Goal: Task Accomplishment & Management: Use online tool/utility

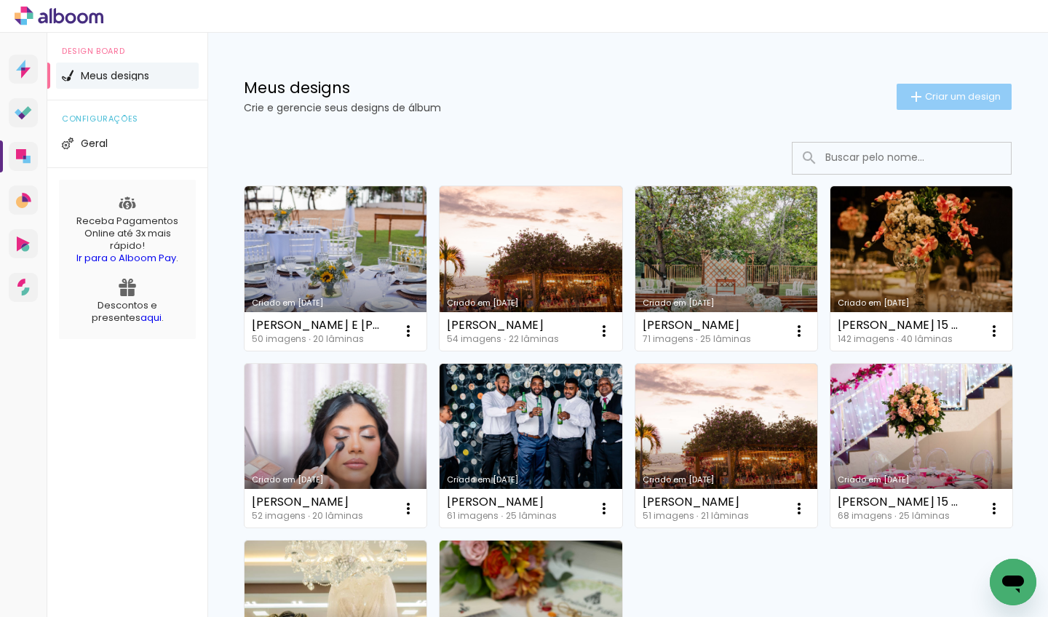
click at [946, 88] on paper-button "Criar um design" at bounding box center [954, 97] width 115 height 26
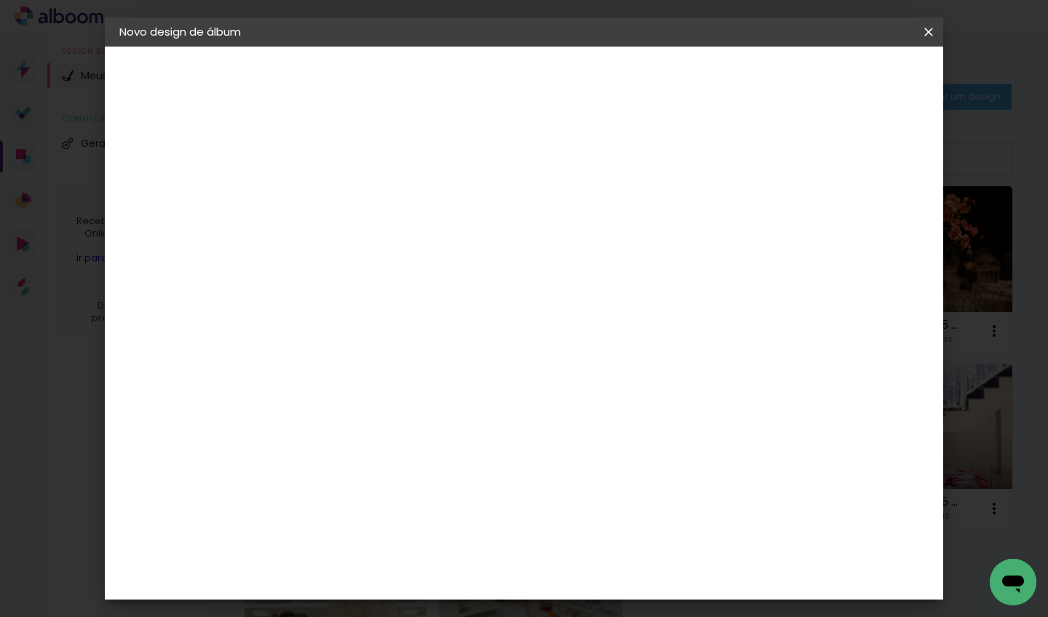
click at [357, 199] on input at bounding box center [357, 195] width 0 height 23
type input "QUEDLLY -15 ANOS"
click at [0, 0] on slot "Avançar" at bounding box center [0, 0] width 0 height 0
click at [468, 274] on input at bounding box center [394, 277] width 147 height 18
type input "LUMI"
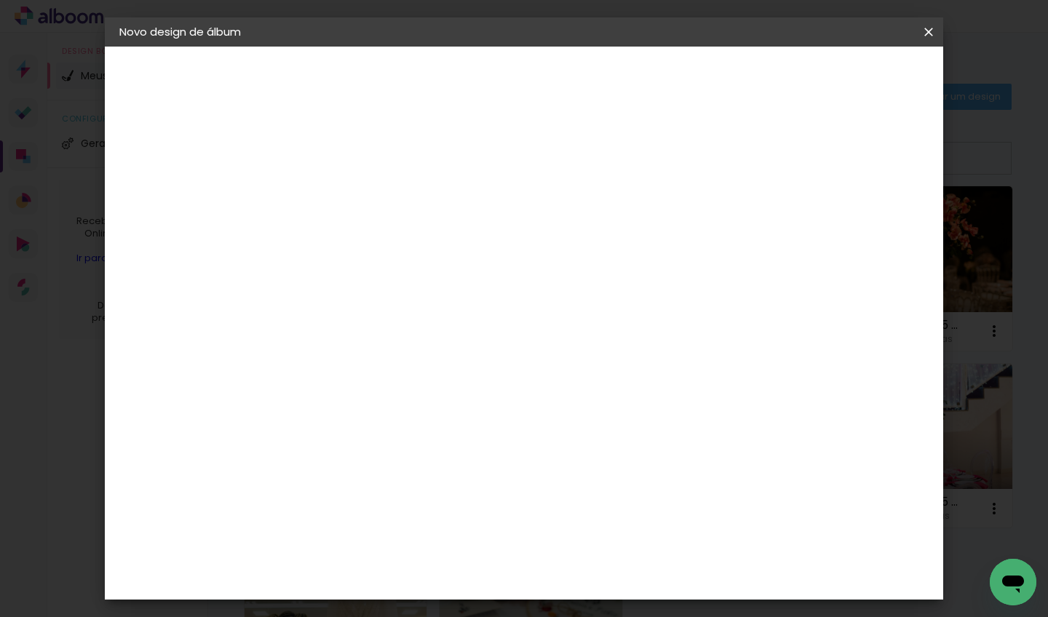
type paper-input "LUMI"
click at [396, 324] on div "Lumière Imagem" at bounding box center [372, 331] width 48 height 23
click at [0, 0] on slot "Tamanho Livre" at bounding box center [0, 0] width 0 height 0
click at [396, 333] on div "Lumière Imagem" at bounding box center [372, 331] width 48 height 23
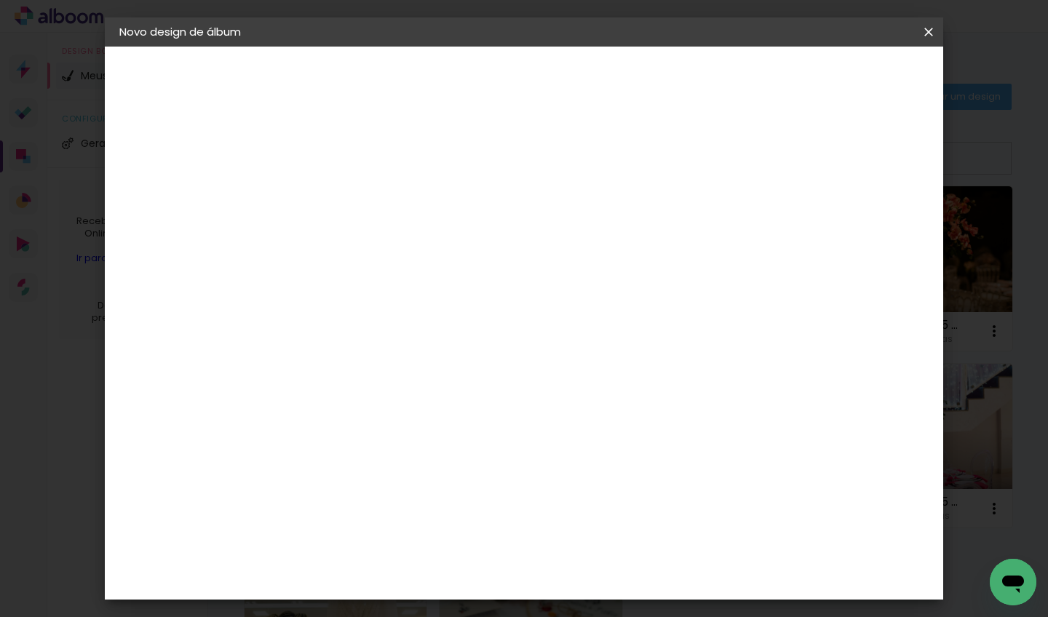
click at [396, 333] on div "Lumière Imagem" at bounding box center [372, 331] width 48 height 23
click at [609, 170] on div "Fornecedor Escolha um fornecedor ou avance com o tamanho livre. Voltar Avançar" at bounding box center [453, 109] width 319 height 124
click at [591, 65] on paper-button "Avançar" at bounding box center [555, 77] width 71 height 25
click at [414, 242] on input "text" at bounding box center [385, 253] width 57 height 23
click at [0, 0] on slot "Nuit" at bounding box center [0, 0] width 0 height 0
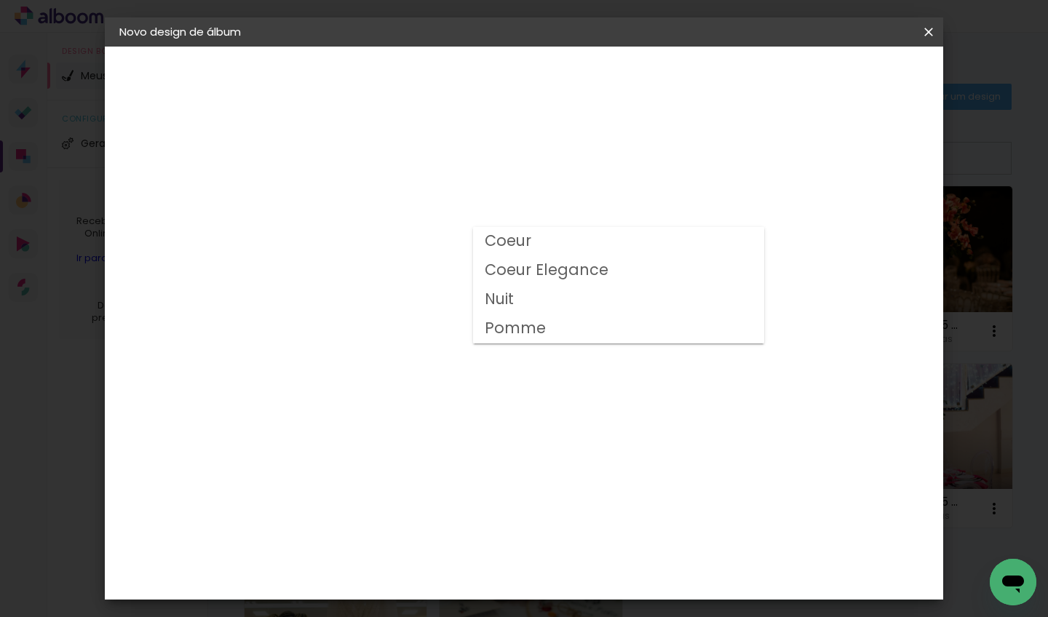
type input "Nuit"
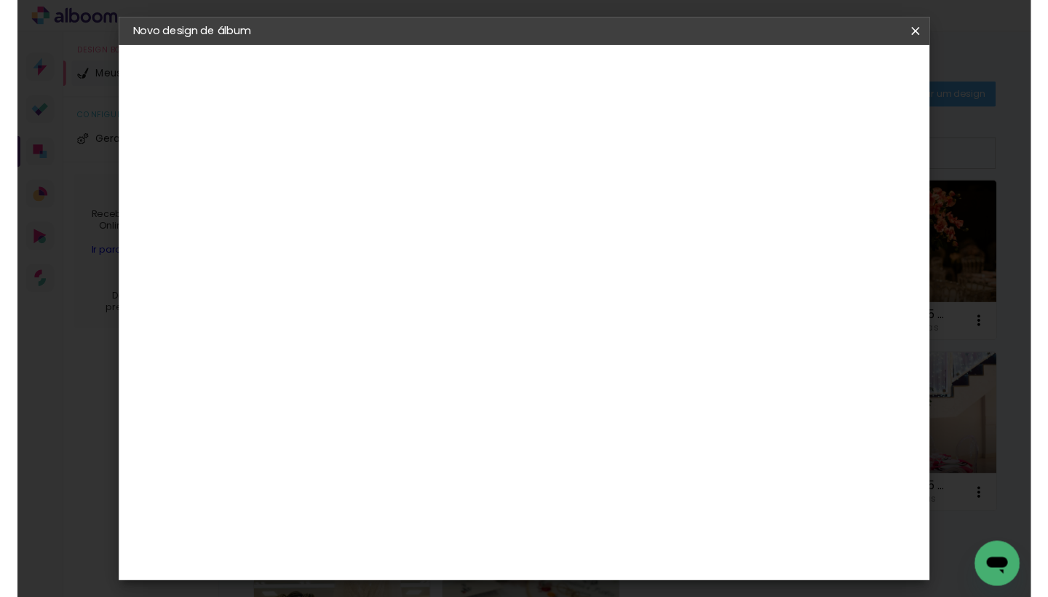
scroll to position [78, 0]
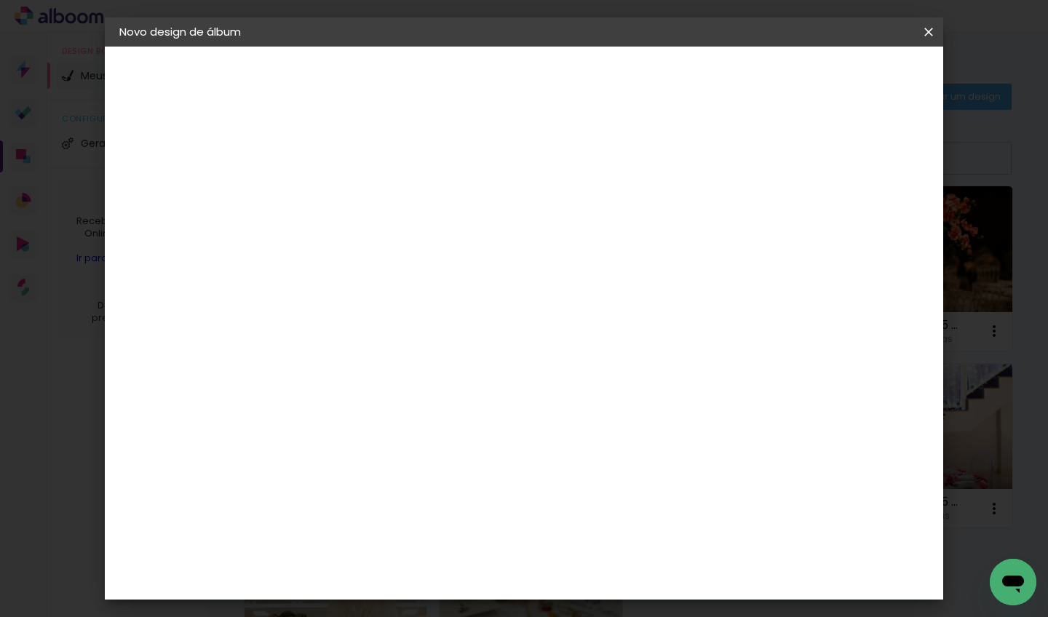
click at [536, 158] on input "Nuit" at bounding box center [446, 161] width 178 height 23
click at [388, 298] on span at bounding box center [370, 317] width 35 height 39
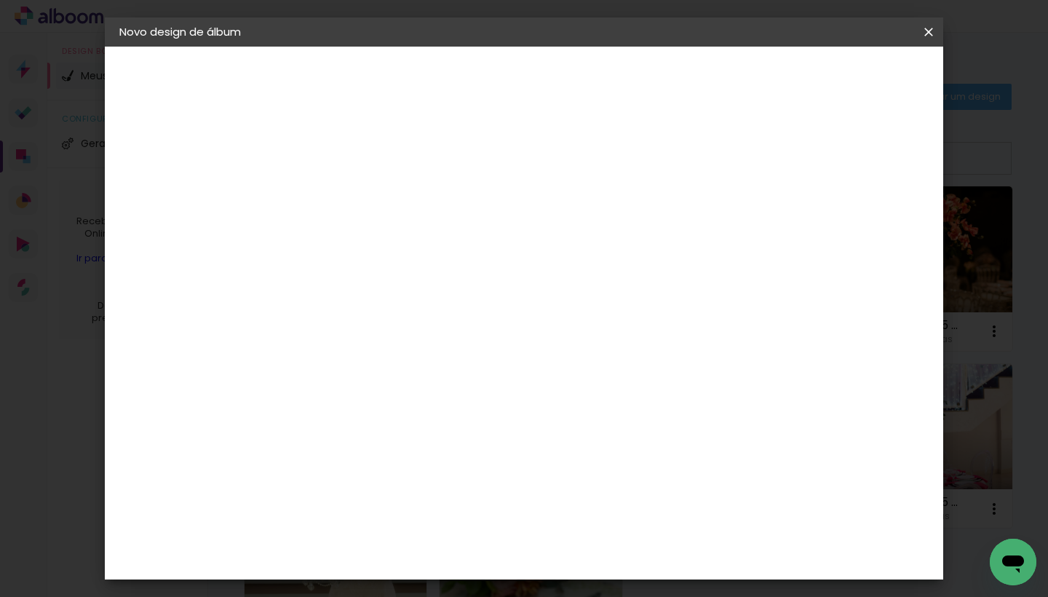
scroll to position [160, 0]
click at [456, 284] on span "20 × 30" at bounding box center [422, 299] width 68 height 30
click at [0, 0] on slot "Avançar" at bounding box center [0, 0] width 0 height 0
click at [852, 82] on paper-button "Iniciar design" at bounding box center [804, 77] width 95 height 25
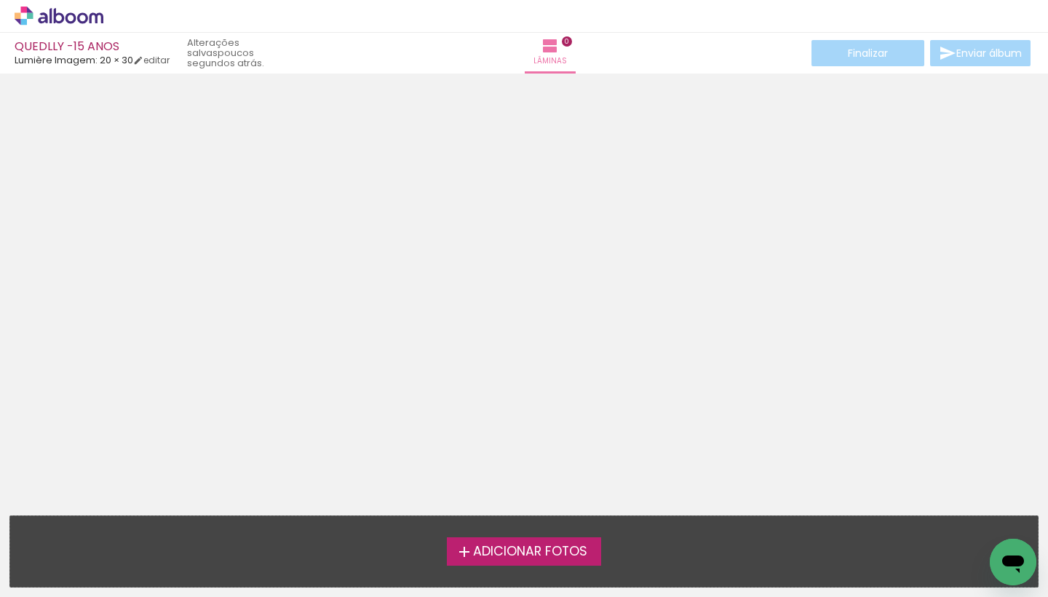
click at [531, 566] on div "Adicionar Fotos Solte suas fotos aqui..." at bounding box center [524, 551] width 1028 height 71
click at [527, 550] on span "Adicionar Fotos" at bounding box center [530, 551] width 114 height 13
click at [0, 0] on input "file" at bounding box center [0, 0] width 0 height 0
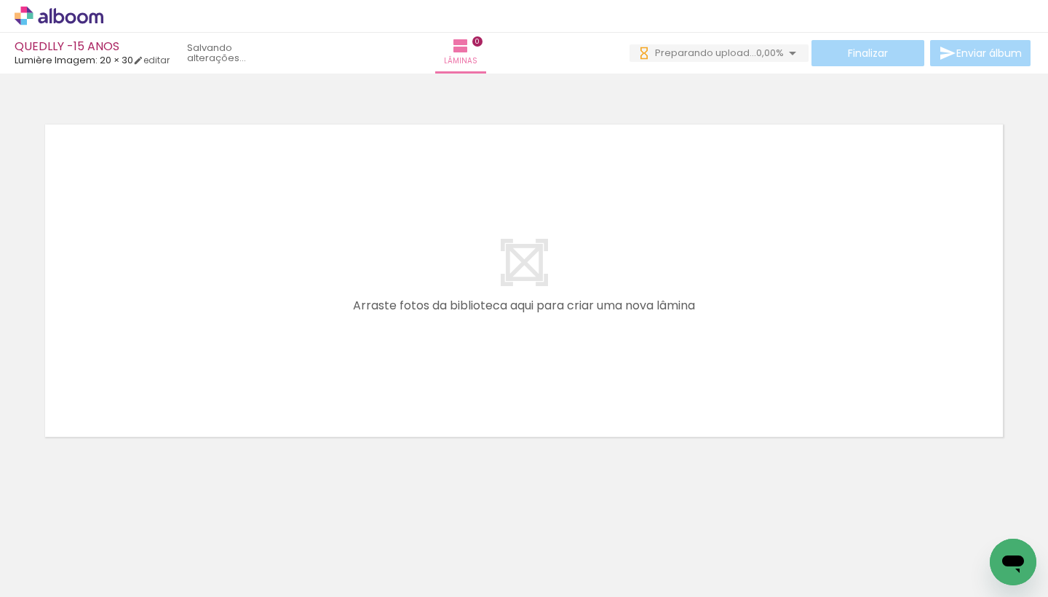
scroll to position [0, 892]
drag, startPoint x: 260, startPoint y: 595, endPoint x: 809, endPoint y: 563, distance: 549.7
click at [119, 563] on iron-horizontal-list at bounding box center [104, 551] width 29 height 91
drag, startPoint x: 336, startPoint y: 538, endPoint x: 671, endPoint y: 303, distance: 409.7
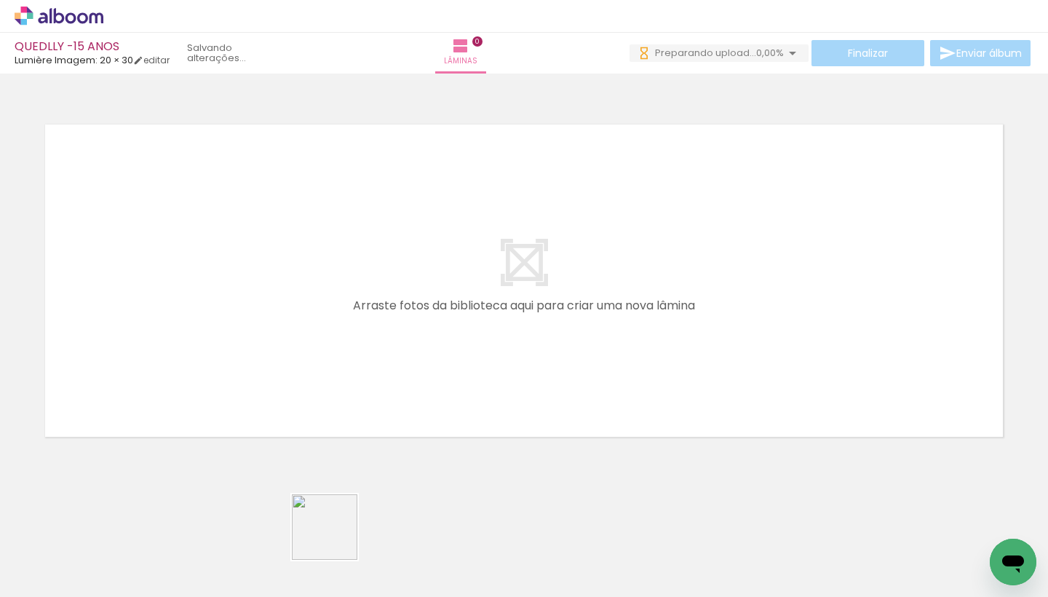
click at [671, 303] on quentale-workspace at bounding box center [524, 298] width 1048 height 597
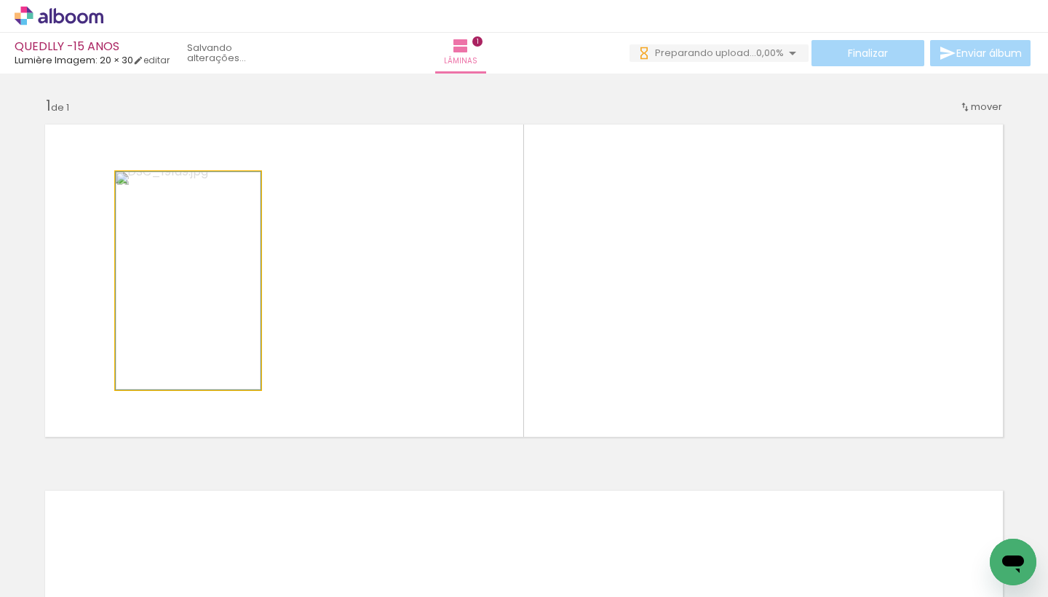
click at [229, 291] on quentale-photo at bounding box center [188, 281] width 145 height 218
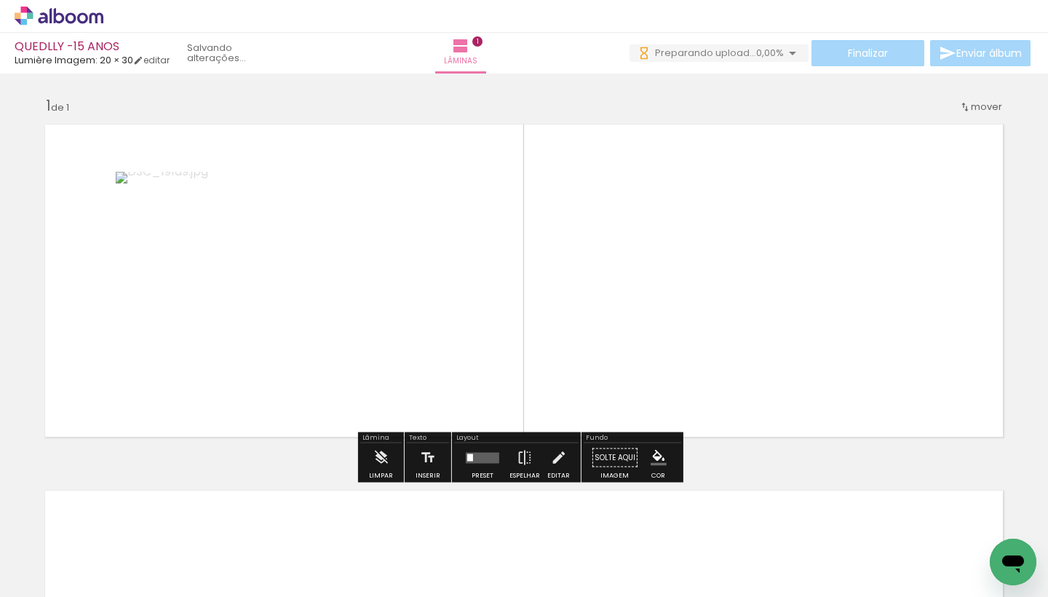
click at [477, 460] on quentale-layouter at bounding box center [482, 457] width 33 height 11
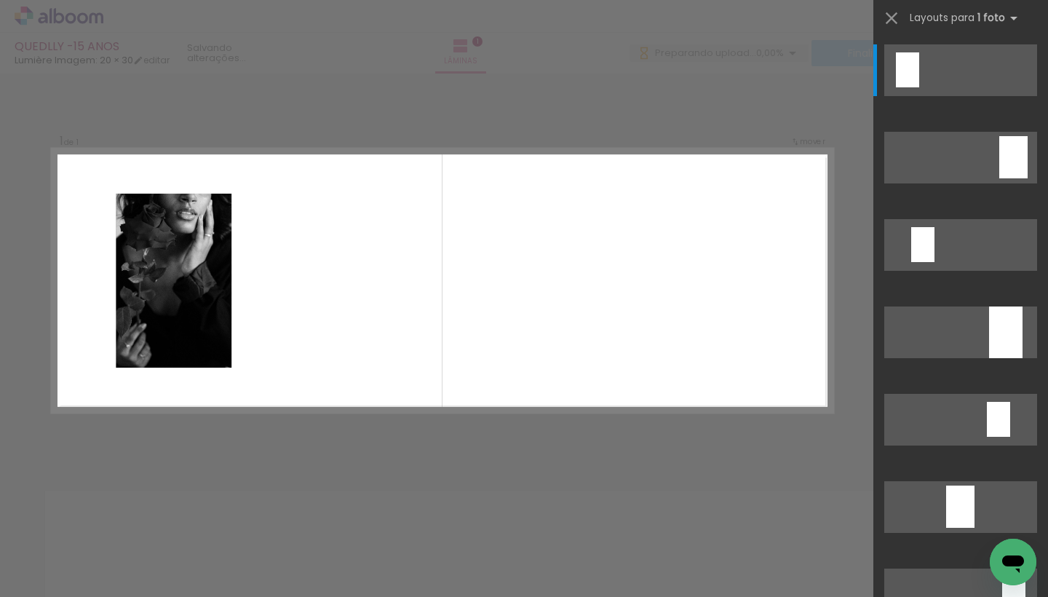
click at [293, 543] on div at bounding box center [309, 548] width 48 height 72
click at [171, 328] on quentale-photo at bounding box center [174, 281] width 116 height 174
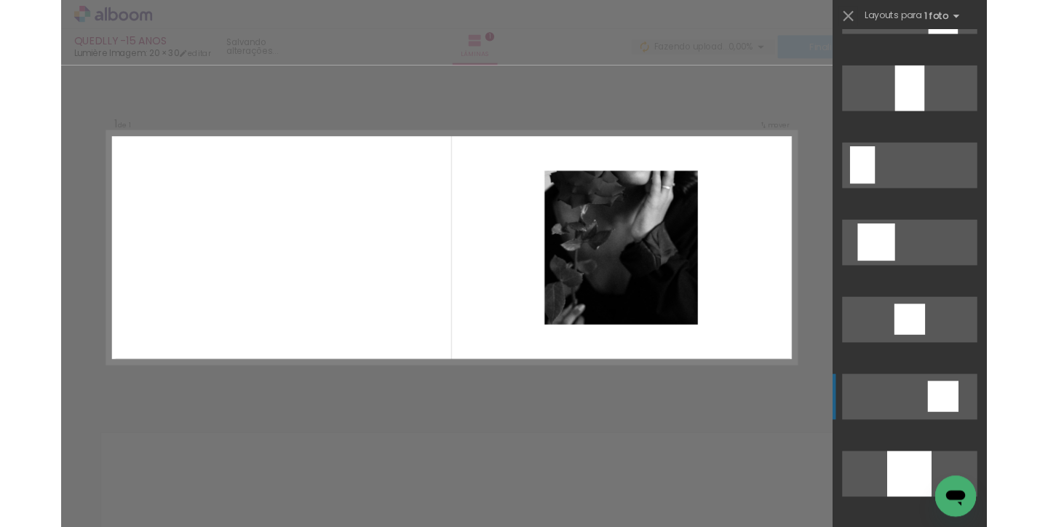
scroll to position [830, 0]
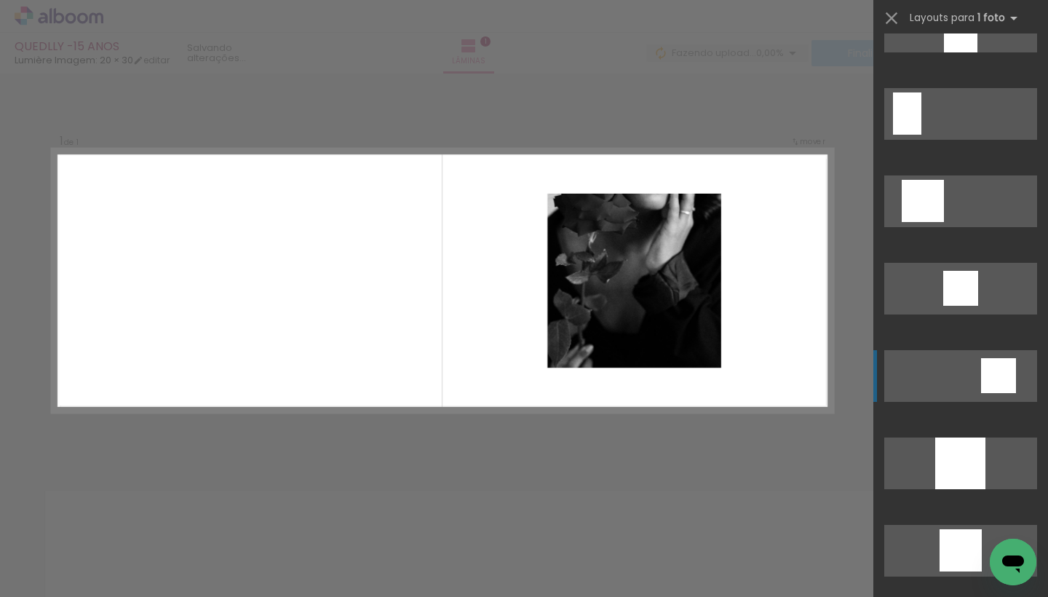
click at [992, 384] on div at bounding box center [998, 375] width 35 height 35
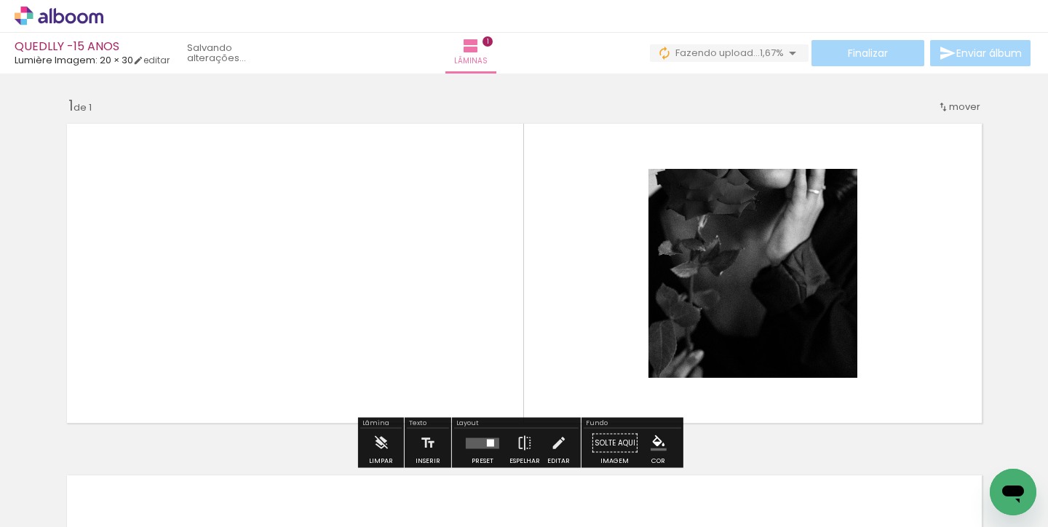
click at [876, 47] on div "Finalizar Enviar álbum" at bounding box center [842, 53] width 384 height 26
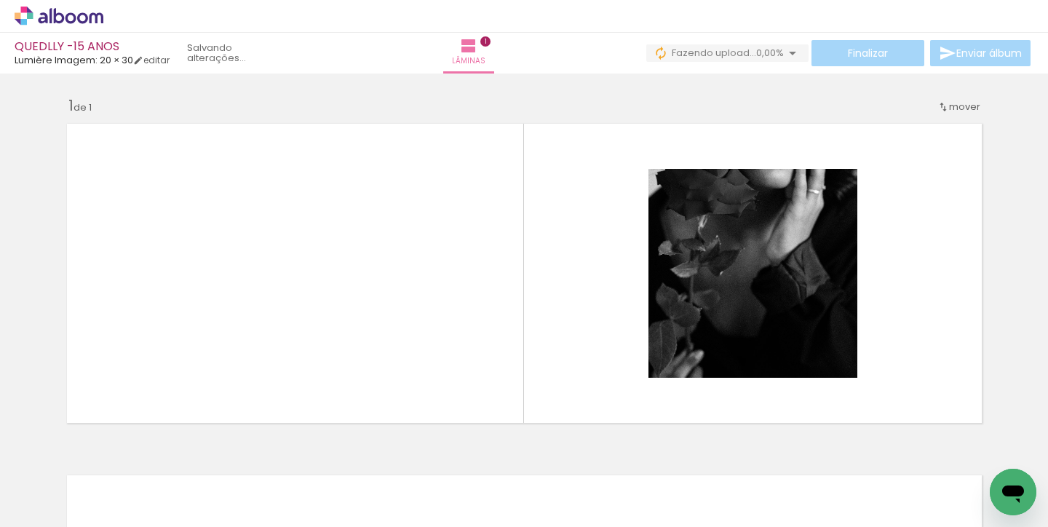
click at [262, 18] on div "› Editor de álbum" at bounding box center [524, 16] width 1048 height 33
click at [264, 7] on div "› Editor de álbum" at bounding box center [524, 16] width 1048 height 33
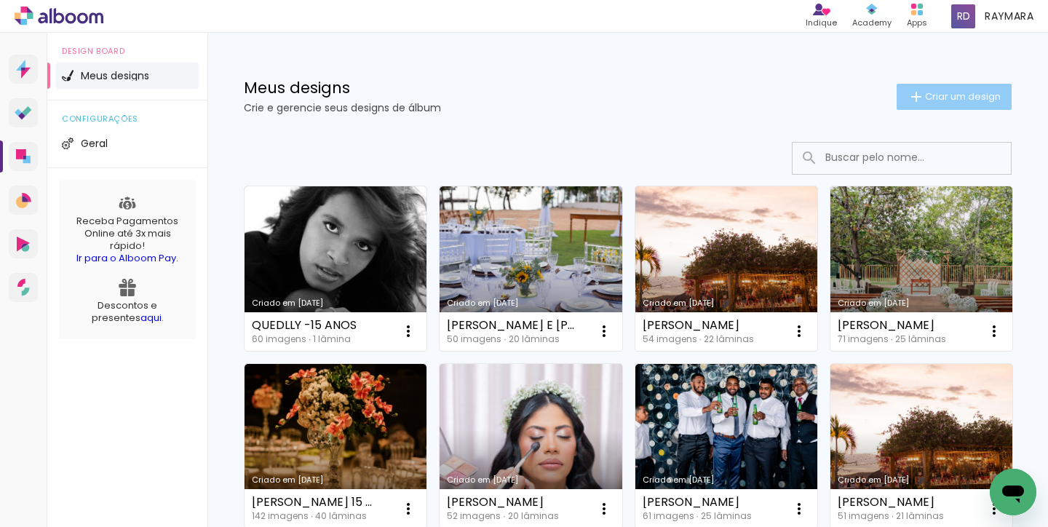
click at [925, 101] on span "Criar um design" at bounding box center [963, 96] width 76 height 9
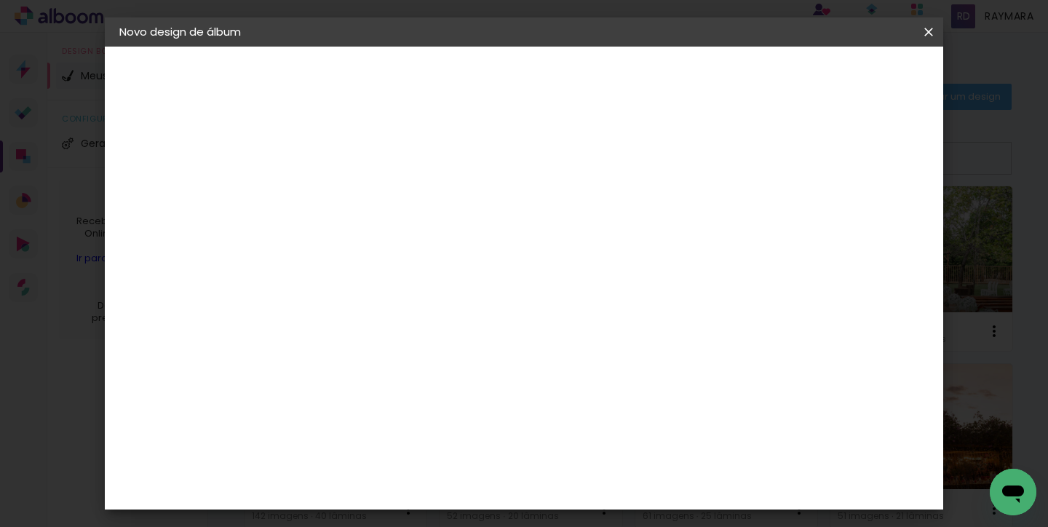
click at [357, 192] on input at bounding box center [357, 195] width 0 height 23
type input "QUEDLLY - 15 ANOS"
click at [0, 0] on slot "Avançar" at bounding box center [0, 0] width 0 height 0
click at [454, 274] on input at bounding box center [394, 277] width 147 height 18
type input "LUMI"
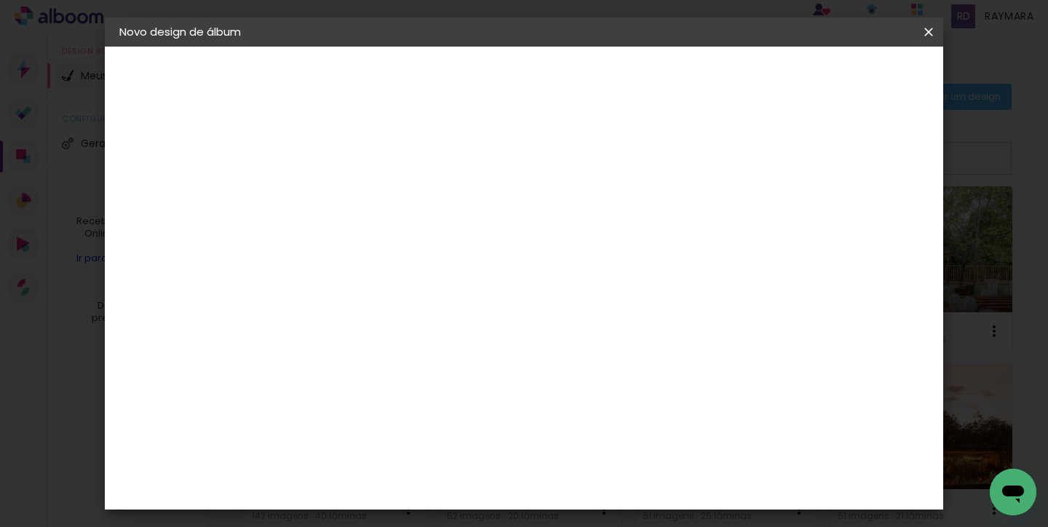
type paper-input "LUMI"
click at [371, 327] on div "Lumière Imagem" at bounding box center [372, 331] width 48 height 23
click at [0, 0] on slot "Avançar" at bounding box center [0, 0] width 0 height 0
click at [414, 245] on input "text" at bounding box center [385, 253] width 57 height 23
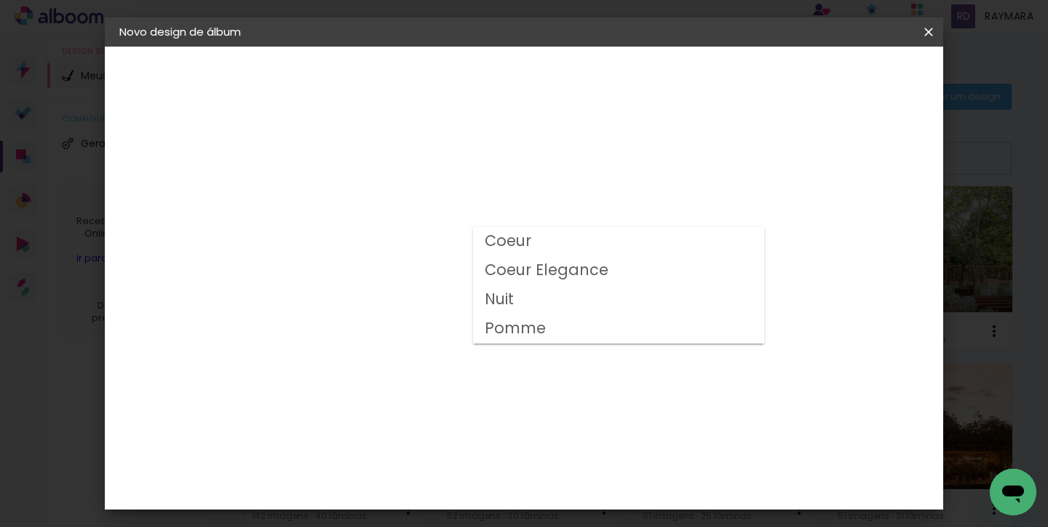
click at [553, 293] on paper-item "Nuit" at bounding box center [618, 299] width 291 height 29
type input "Nuit"
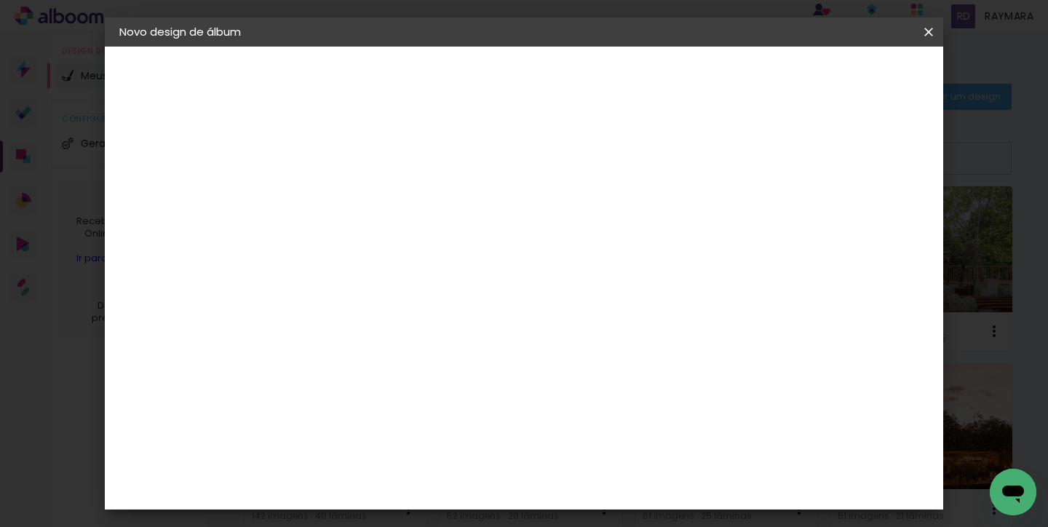
scroll to position [360, 0]
click at [0, 0] on slot "Avançar" at bounding box center [0, 0] width 0 height 0
click at [636, 74] on span "Iniciar design" at bounding box center [617, 82] width 39 height 20
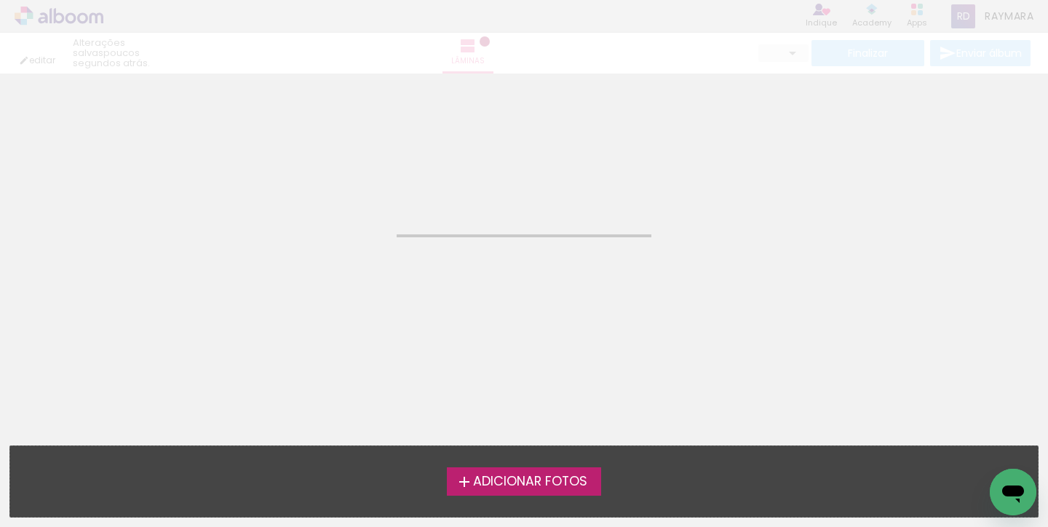
click at [473, 485] on span "Adicionar Fotos" at bounding box center [530, 481] width 114 height 13
click at [0, 0] on input "file" at bounding box center [0, 0] width 0 height 0
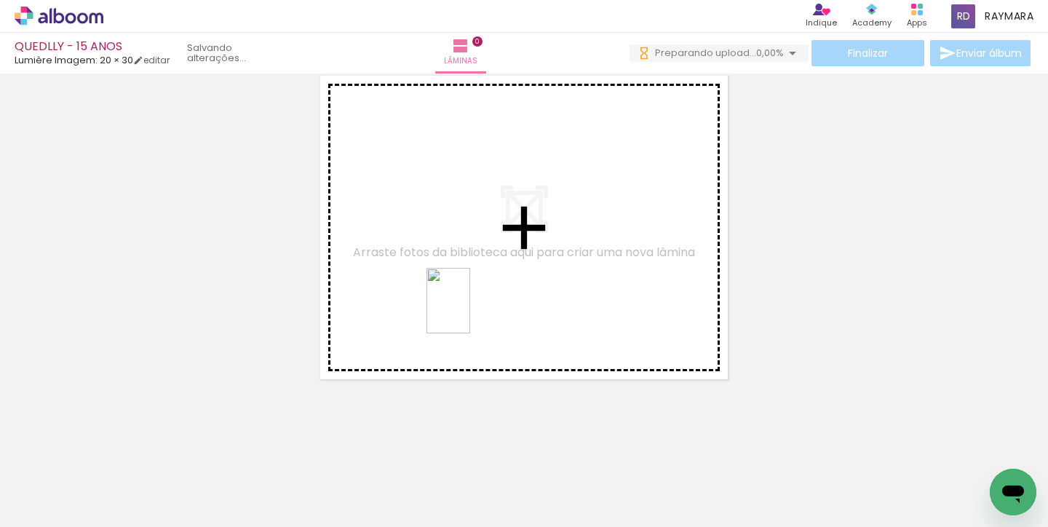
drag, startPoint x: 310, startPoint y: 471, endPoint x: 470, endPoint y: 311, distance: 226.5
click at [470, 311] on quentale-workspace at bounding box center [524, 263] width 1048 height 527
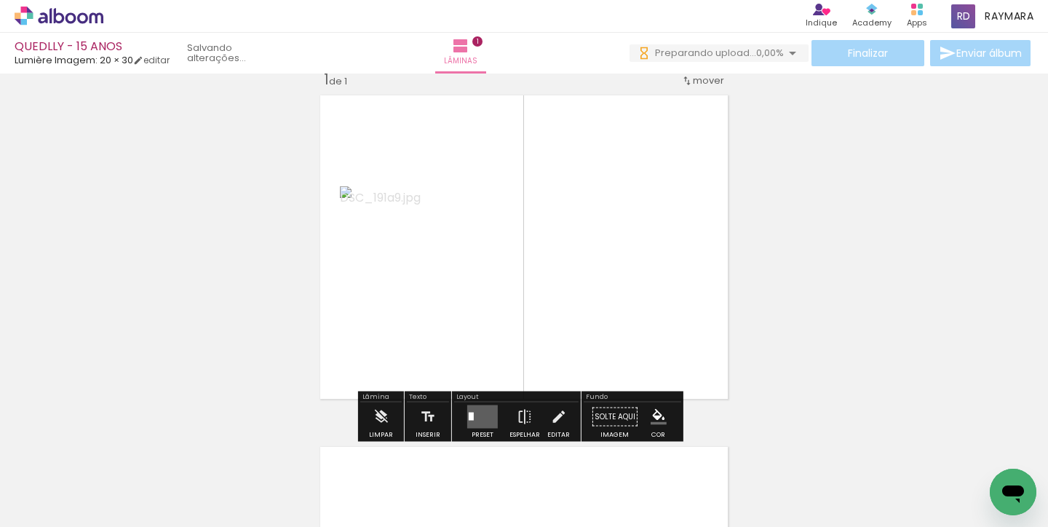
scroll to position [18, 0]
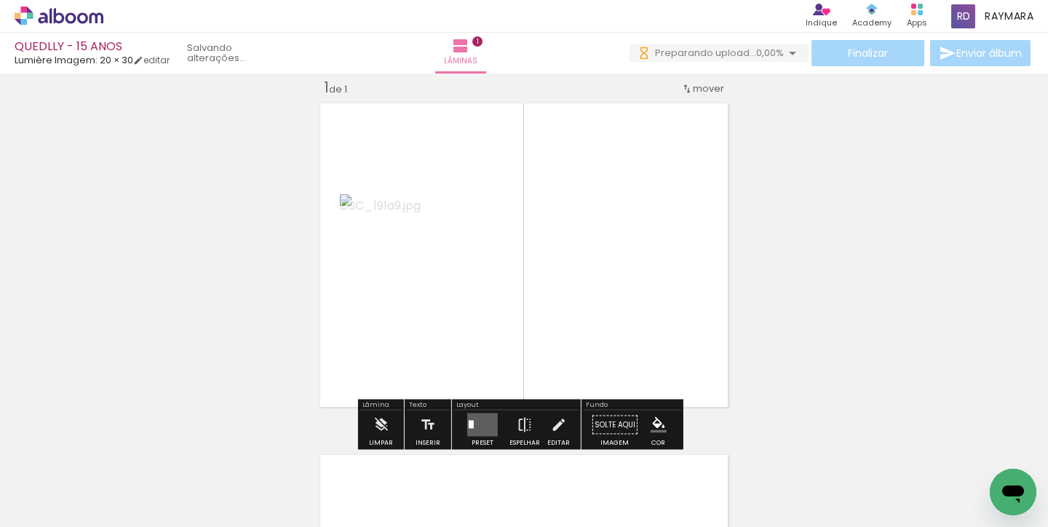
click at [486, 428] on quentale-layouter at bounding box center [482, 424] width 31 height 23
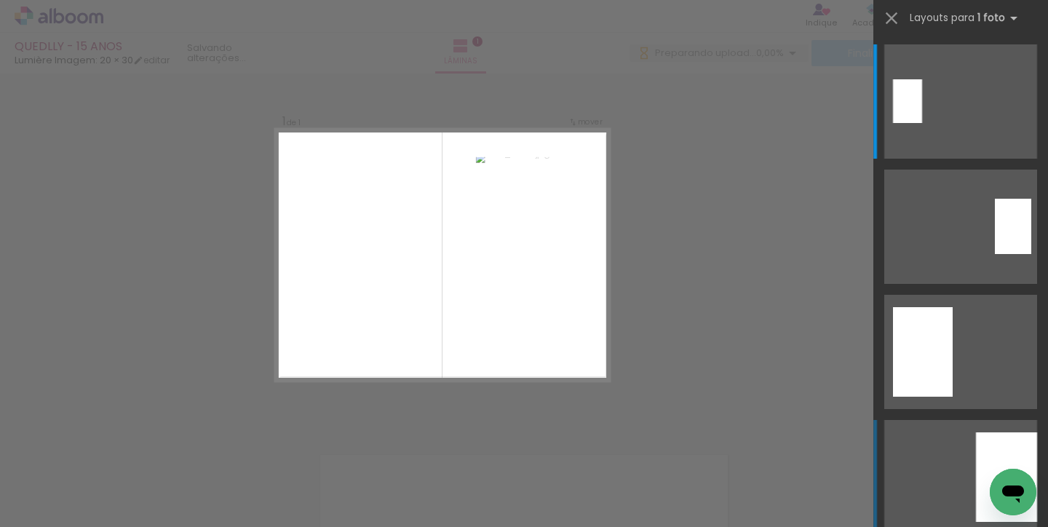
click at [993, 453] on div at bounding box center [1006, 477] width 61 height 90
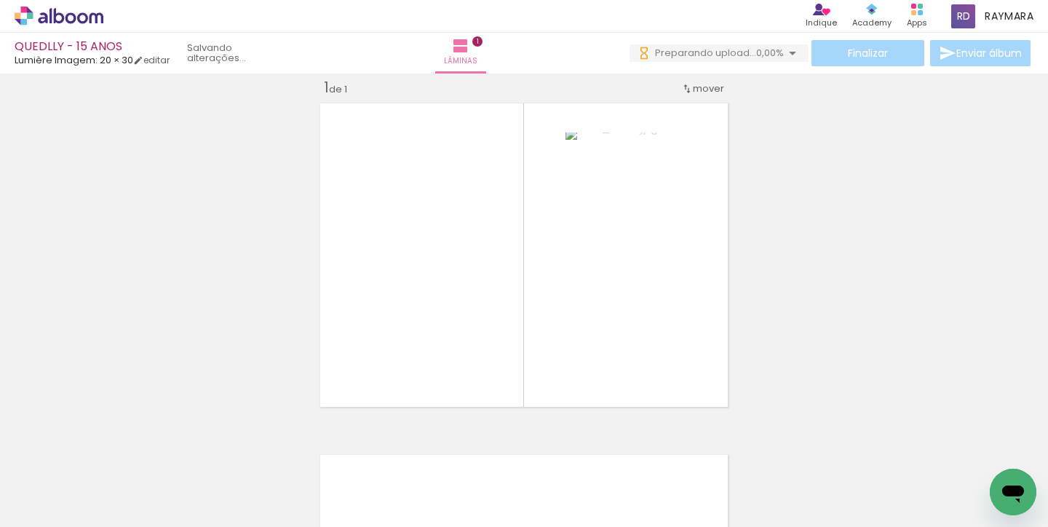
scroll to position [0, 0]
